Goal: Information Seeking & Learning: Find specific fact

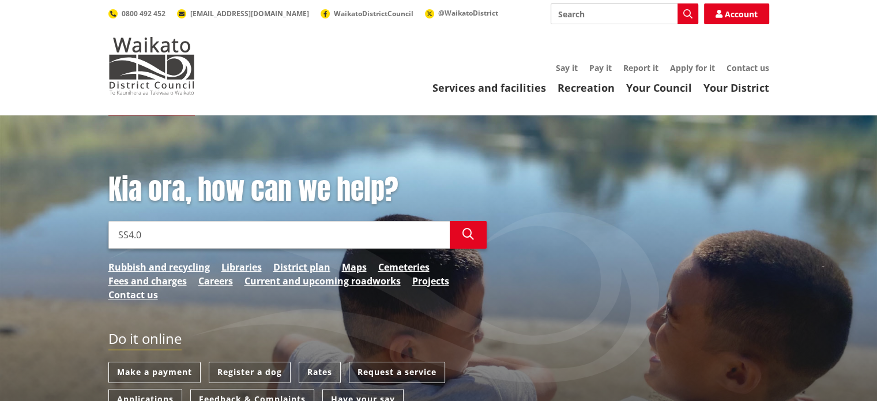
type input "SS4.0"
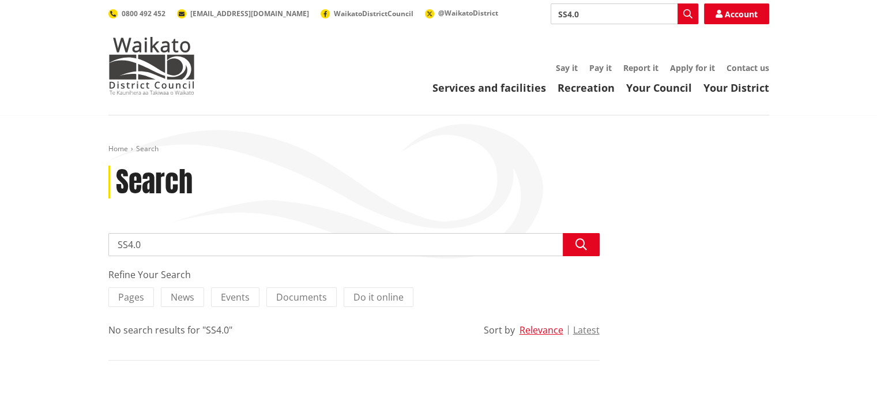
click at [172, 245] on input "SS4.0" at bounding box center [353, 244] width 491 height 23
type input "SS4.0 EMERGENCY LIGHTING"
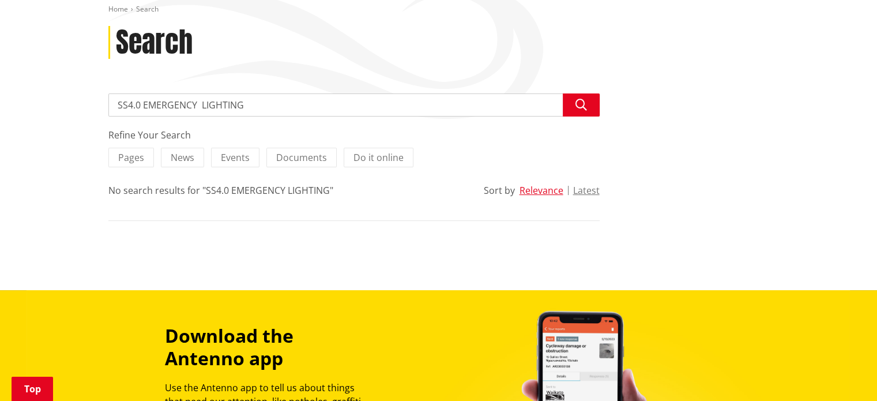
scroll to position [133, 0]
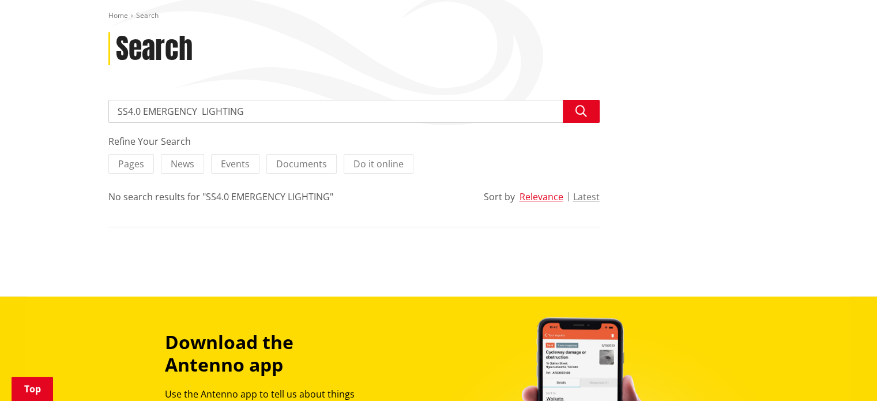
click at [117, 110] on input "SS4.0 EMERGENCY LIGHTING" at bounding box center [353, 111] width 491 height 23
drag, startPoint x: 264, startPoint y: 105, endPoint x: 146, endPoint y: 108, distance: 118.2
click at [261, 105] on input "SS4.0 EMERGENCY LIGHTING" at bounding box center [353, 111] width 491 height 23
click at [142, 108] on input "SS4.0 EMERGENCY LIGHTING" at bounding box center [353, 111] width 491 height 23
click at [126, 110] on input "SS4.0 EMERGENCY LIGHTING" at bounding box center [353, 111] width 491 height 23
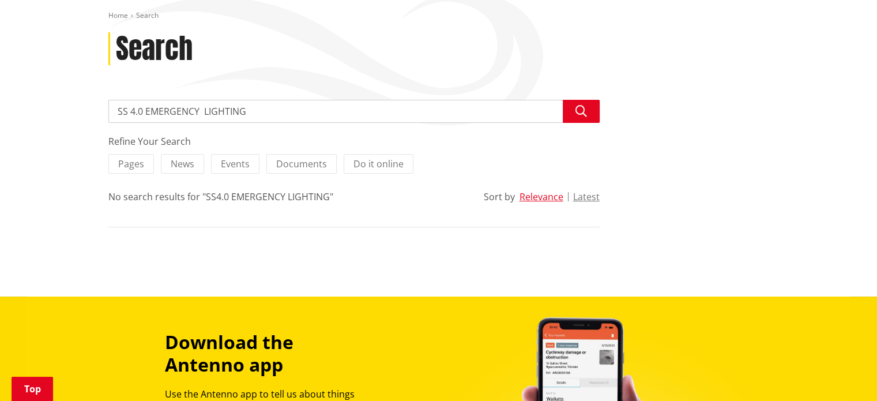
type input "SS 4.0 EMERGENCY LIGHTING"
